Goal: Information Seeking & Learning: Find specific fact

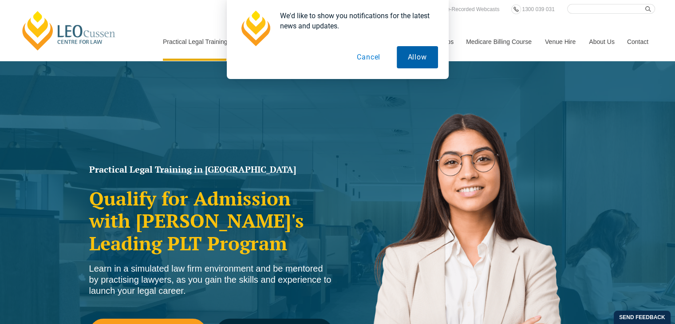
click at [416, 57] on button "Allow" at bounding box center [417, 57] width 41 height 22
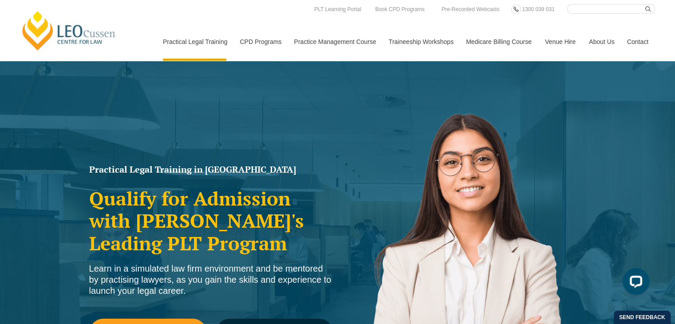
click at [593, 8] on input "Search here" at bounding box center [611, 9] width 88 height 10
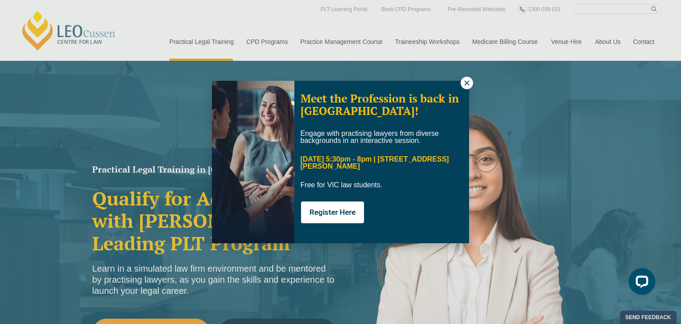
click at [467, 82] on icon at bounding box center [467, 83] width 8 height 8
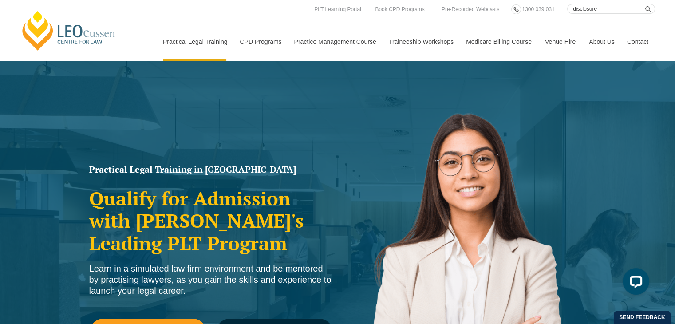
type input "disclosure"
click at [645, 4] on button "submit" at bounding box center [650, 9] width 10 height 10
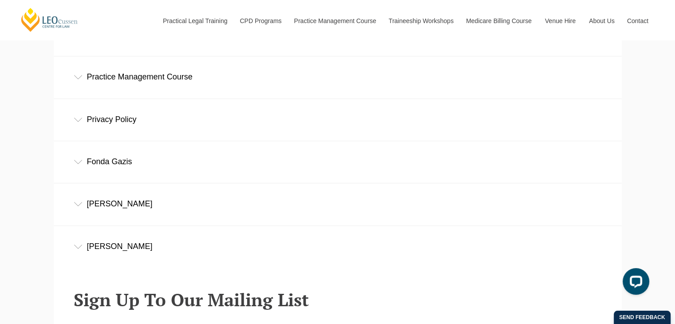
scroll to position [416, 0]
